Goal: Transaction & Acquisition: Purchase product/service

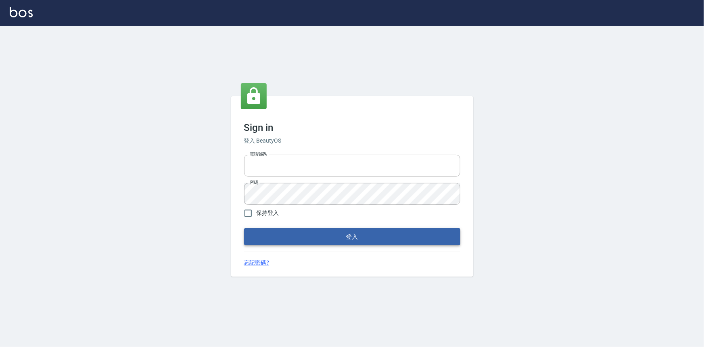
type input "0922670776"
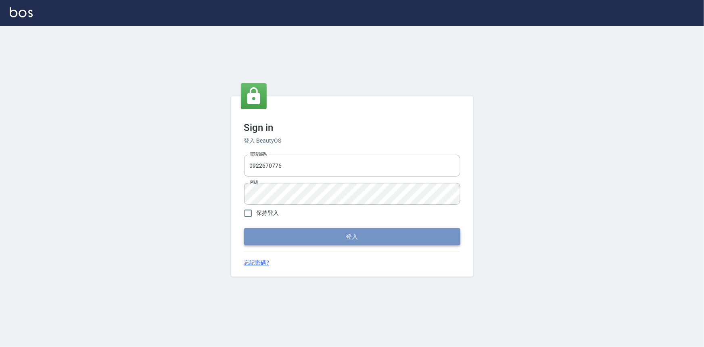
click at [288, 232] on button "登入" at bounding box center [352, 236] width 216 height 17
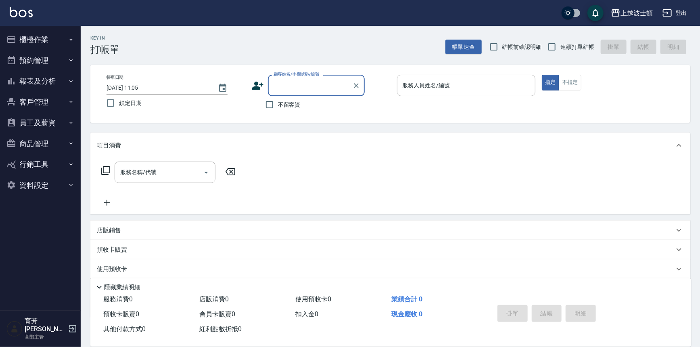
click at [283, 105] on span "不留客資" at bounding box center [289, 105] width 23 height 8
click at [278, 105] on input "不留客資" at bounding box center [269, 104] width 17 height 17
checkbox input "true"
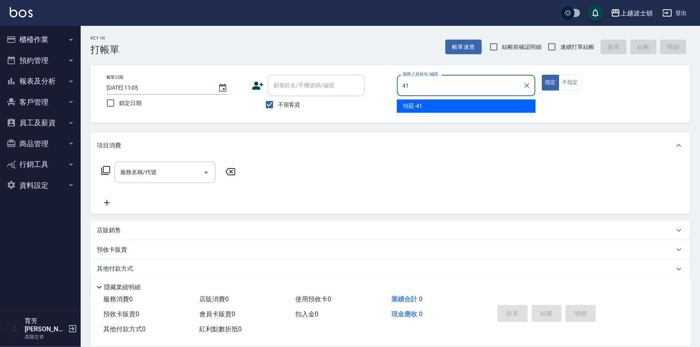
type input "怡廷-41"
type button "true"
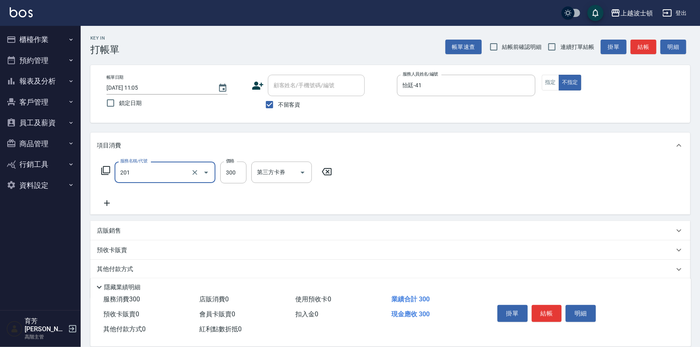
type input "洗髮(201)"
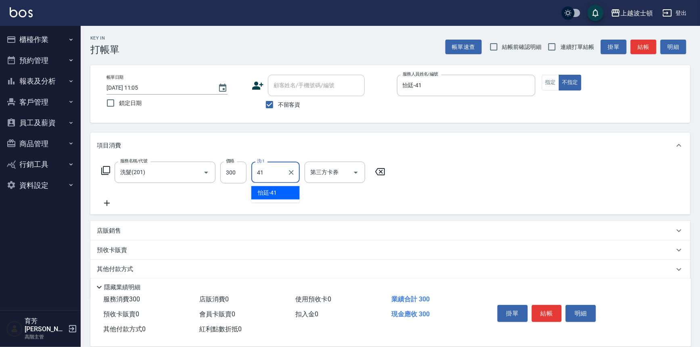
type input "怡廷-41"
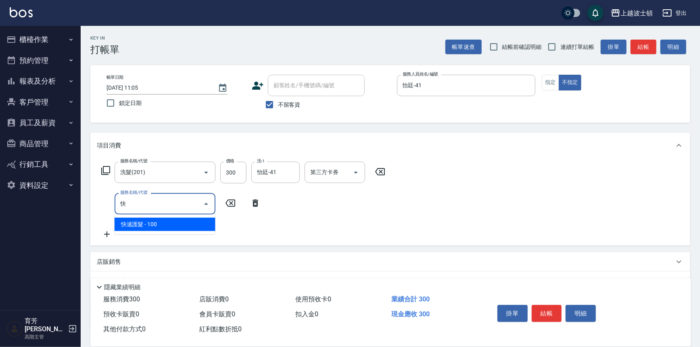
click at [185, 222] on span "快速護髮 - 100" at bounding box center [165, 224] width 101 height 13
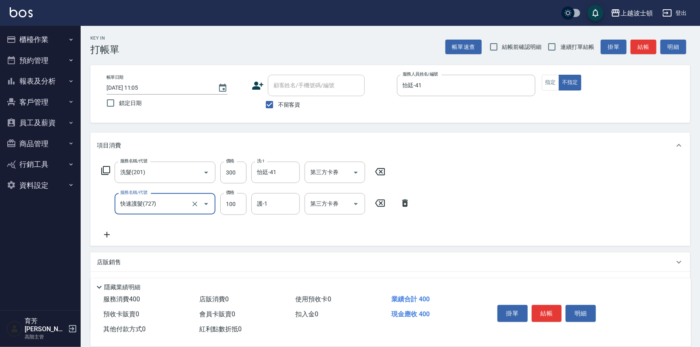
type input "快速護髮(727)"
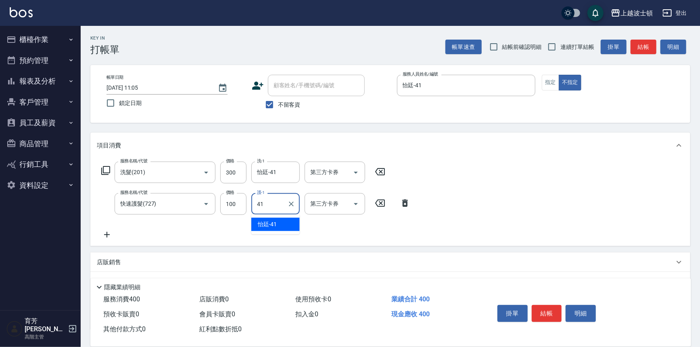
type input "怡廷-41"
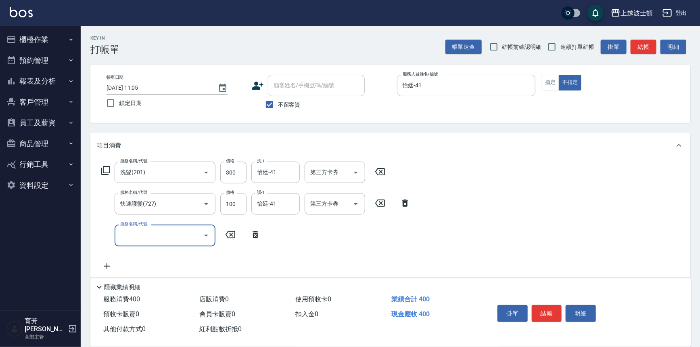
click at [547, 307] on button "結帳" at bounding box center [547, 313] width 30 height 17
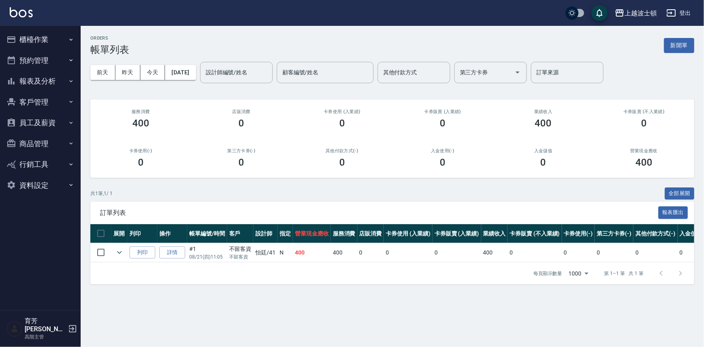
click at [50, 37] on button "櫃檯作業" at bounding box center [40, 39] width 74 height 21
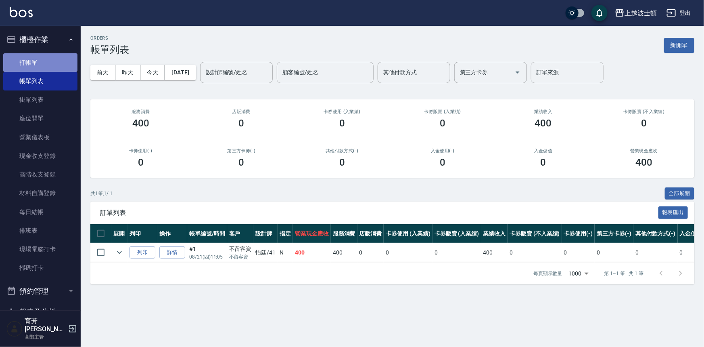
click at [55, 62] on link "打帳單" at bounding box center [40, 62] width 74 height 19
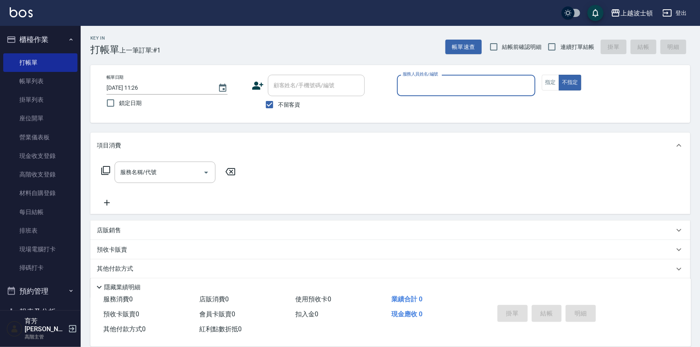
click at [406, 85] on input "服務人員姓名/編號" at bounding box center [467, 85] width 132 height 14
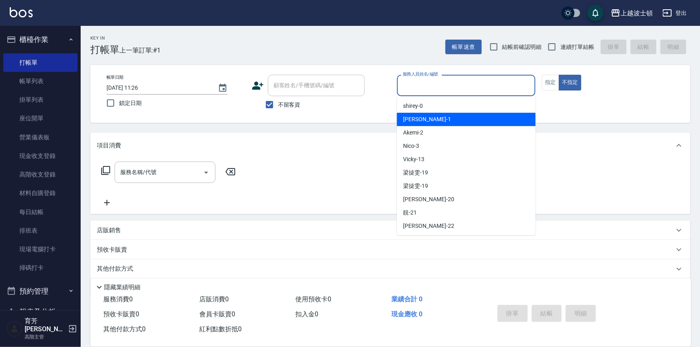
click at [415, 117] on span "麥可 -1" at bounding box center [428, 119] width 48 height 8
type input "麥可-1"
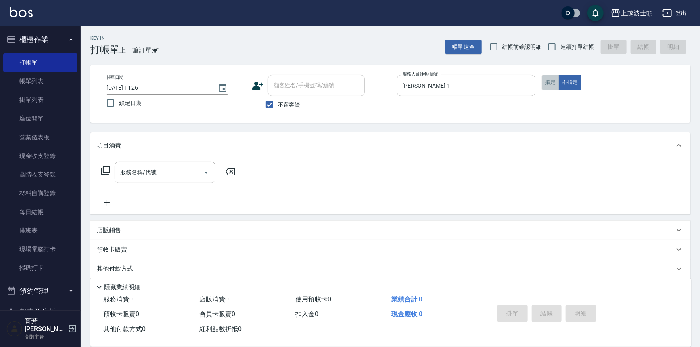
drag, startPoint x: 551, startPoint y: 82, endPoint x: 406, endPoint y: 109, distance: 147.1
click at [550, 81] on button "指定" at bounding box center [550, 83] width 17 height 16
click at [141, 177] on input "服務名稱/代號" at bounding box center [159, 172] width 82 height 14
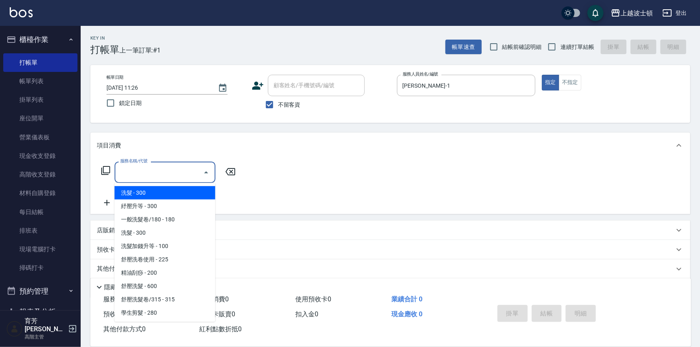
click at [142, 189] on span "洗髮 - 300" at bounding box center [165, 192] width 101 height 13
type input "洗髮(201)"
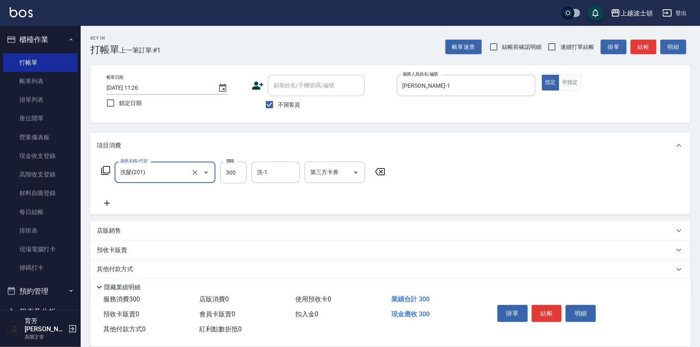
click at [111, 198] on icon at bounding box center [107, 203] width 20 height 10
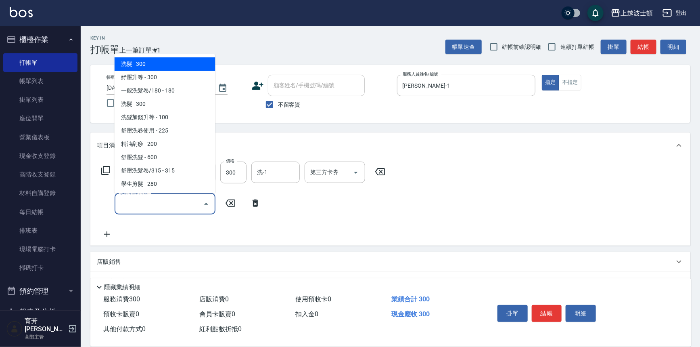
drag, startPoint x: 129, startPoint y: 207, endPoint x: 173, endPoint y: 124, distance: 94.8
click at [132, 203] on input "服務名稱/代號" at bounding box center [159, 204] width 82 height 14
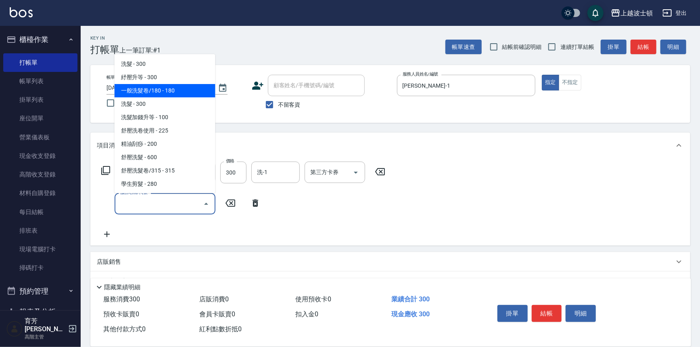
scroll to position [46, 0]
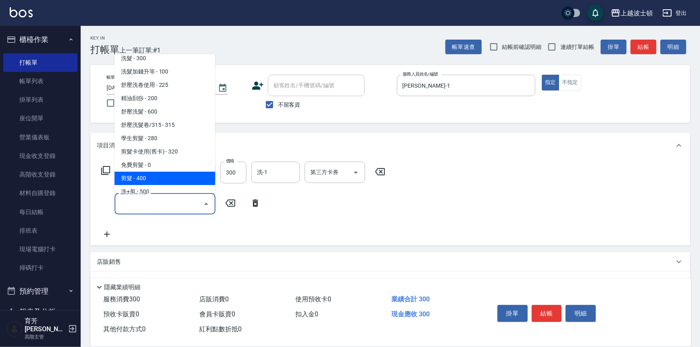
click at [166, 178] on span "剪髮 - 400" at bounding box center [165, 178] width 101 height 13
type input "剪髮(305)"
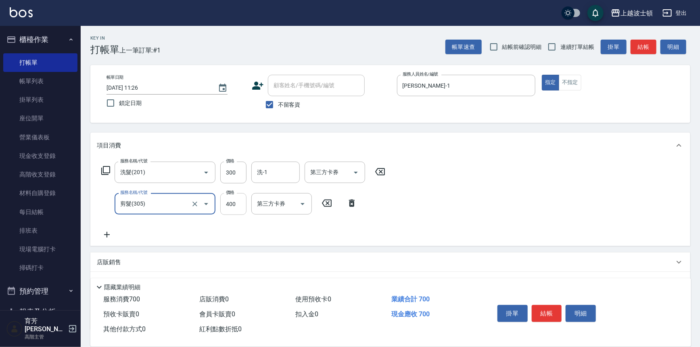
click at [229, 204] on input "400" at bounding box center [233, 204] width 26 height 22
type input "350"
click at [278, 170] on input "洗-1" at bounding box center [275, 172] width 41 height 14
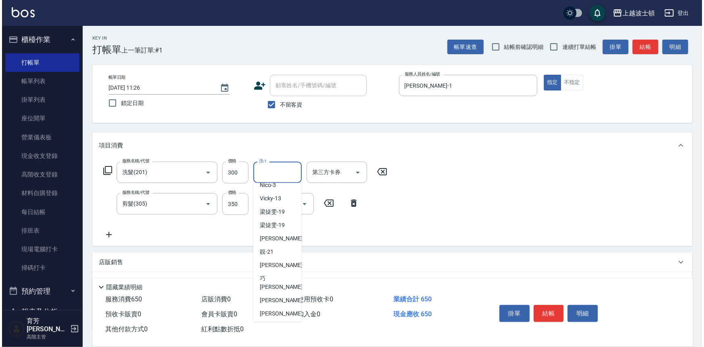
scroll to position [48, 0]
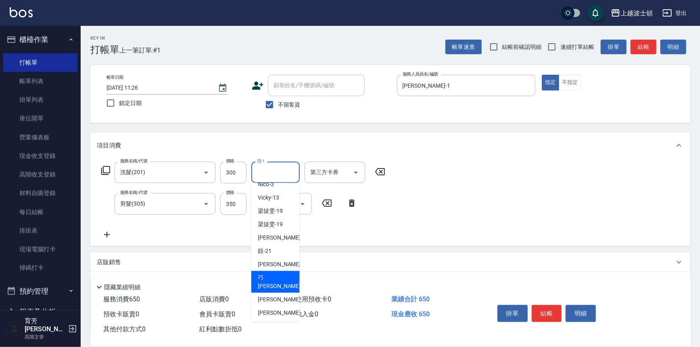
click at [280, 275] on div "巧莉 -23" at bounding box center [275, 282] width 48 height 22
type input "巧莉-23"
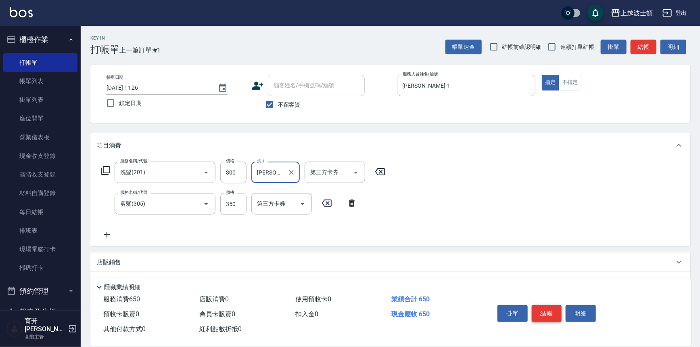
click at [540, 309] on button "結帳" at bounding box center [547, 313] width 30 height 17
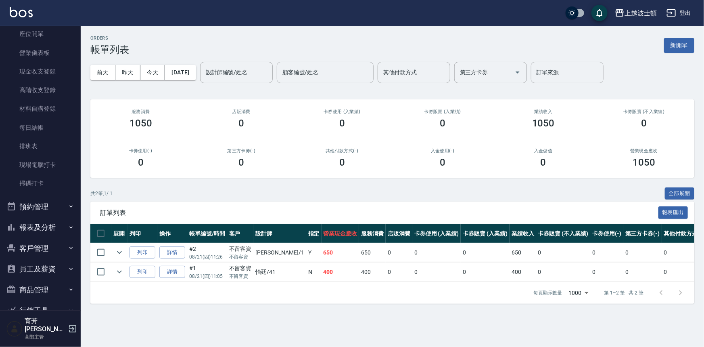
scroll to position [118, 0]
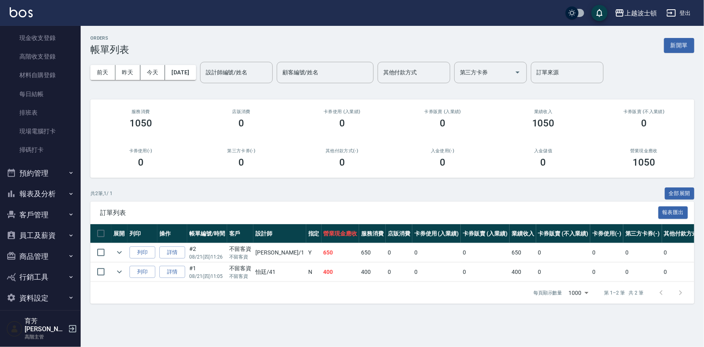
click at [29, 186] on button "報表及分析" at bounding box center [40, 193] width 74 height 21
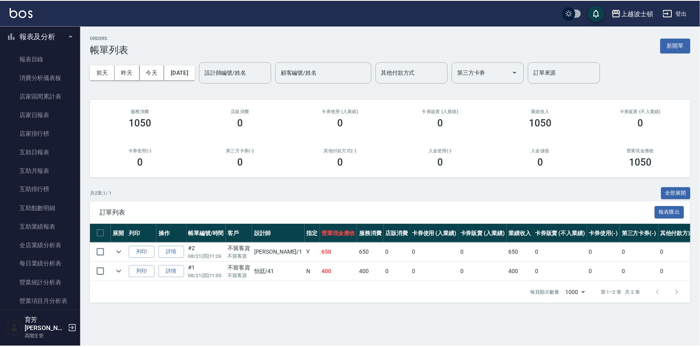
scroll to position [337, 0]
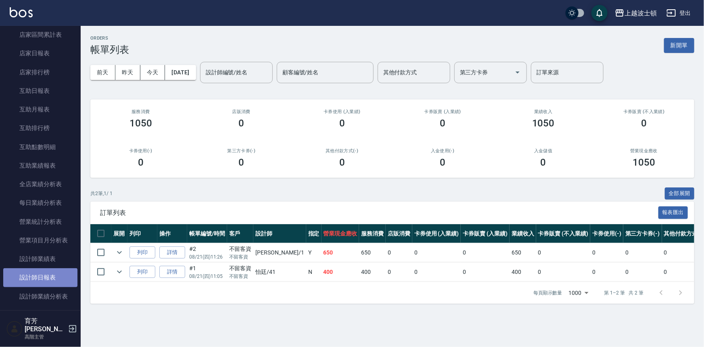
click at [44, 279] on link "設計師日報表" at bounding box center [40, 277] width 74 height 19
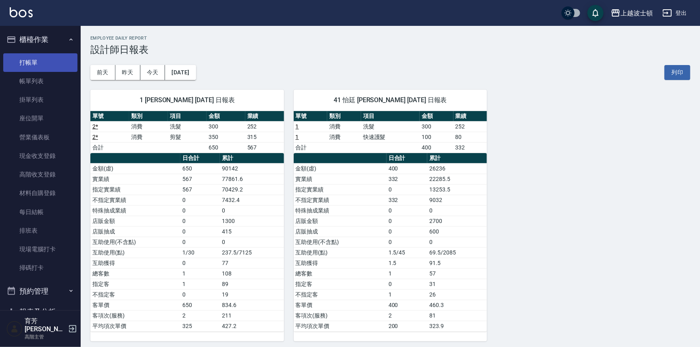
click at [21, 60] on link "打帳單" at bounding box center [40, 62] width 74 height 19
